Goal: Information Seeking & Learning: Understand process/instructions

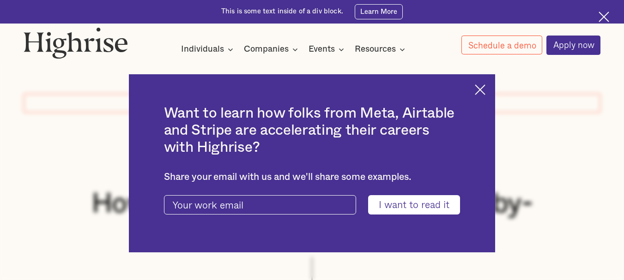
click at [486, 90] on img at bounding box center [480, 90] width 11 height 11
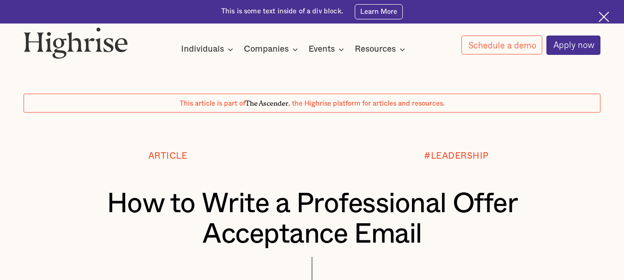
click at [606, 15] on img at bounding box center [604, 17] width 11 height 11
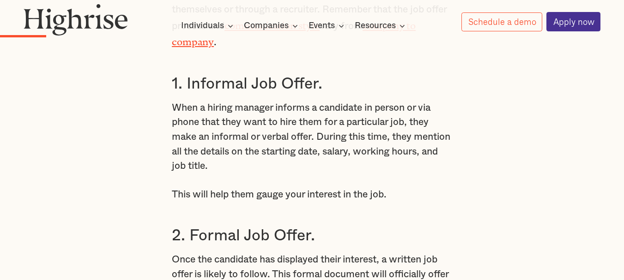
scroll to position [761, 0]
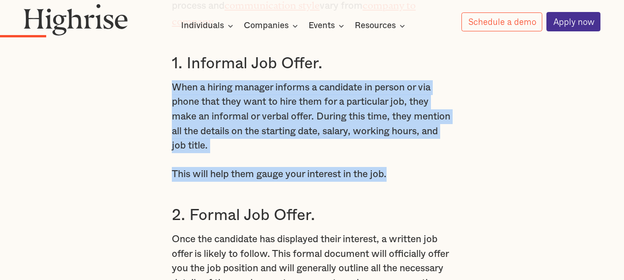
drag, startPoint x: 442, startPoint y: 177, endPoint x: 159, endPoint y: 81, distance: 298.5
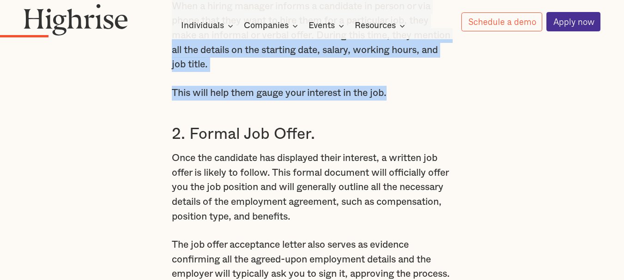
scroll to position [944, 0]
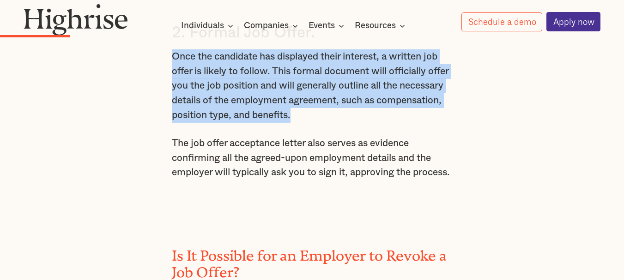
drag, startPoint x: 173, startPoint y: 60, endPoint x: 375, endPoint y: 125, distance: 212.7
click at [375, 122] on p "Once the candidate has displayed their interest, a written job offer is likely …" at bounding box center [312, 85] width 280 height 73
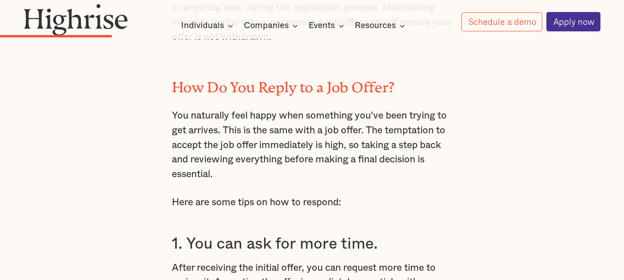
scroll to position [1259, 0]
